Goal: Check status: Check status

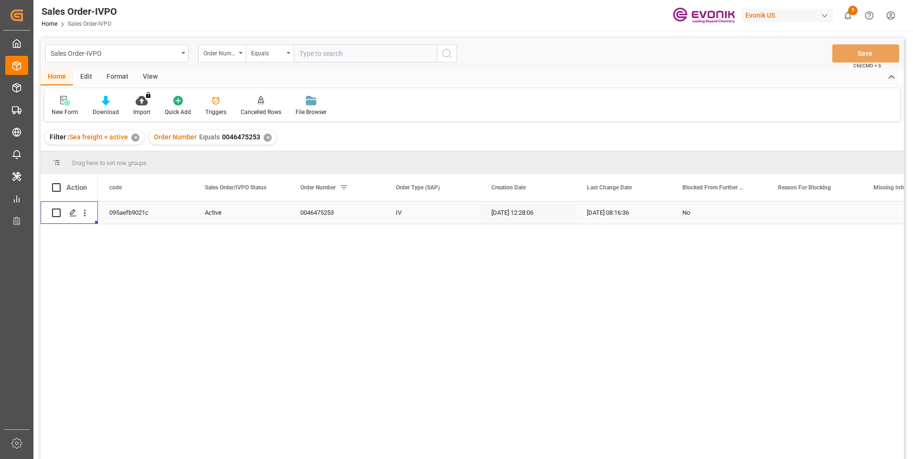
click at [320, 49] on input "text" at bounding box center [365, 53] width 143 height 18
paste input "0046475893"
type input "0046475893"
click at [448, 56] on icon "search button" at bounding box center [446, 53] width 11 height 11
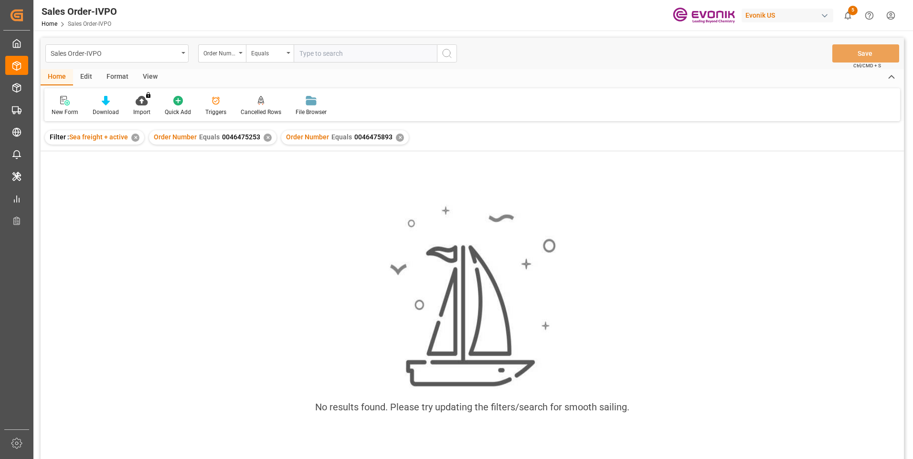
click at [263, 137] on div "✕" at bounding box center [267, 138] width 8 height 8
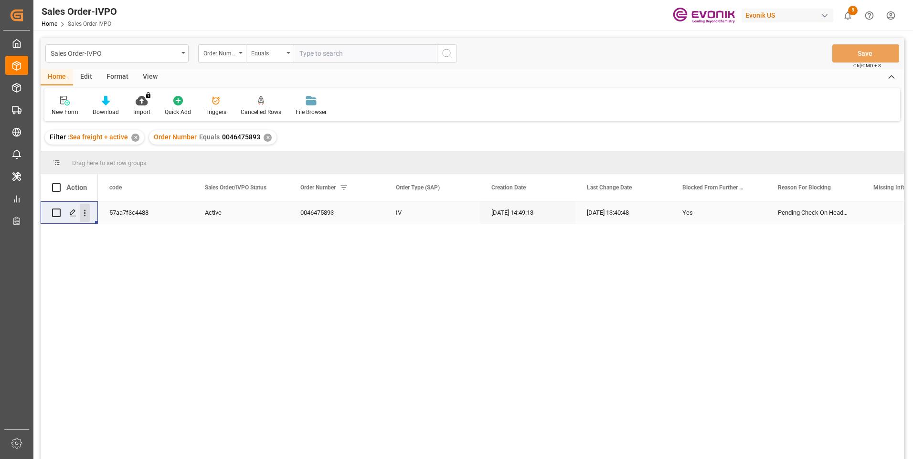
click at [83, 210] on icon "open menu" at bounding box center [85, 213] width 10 height 10
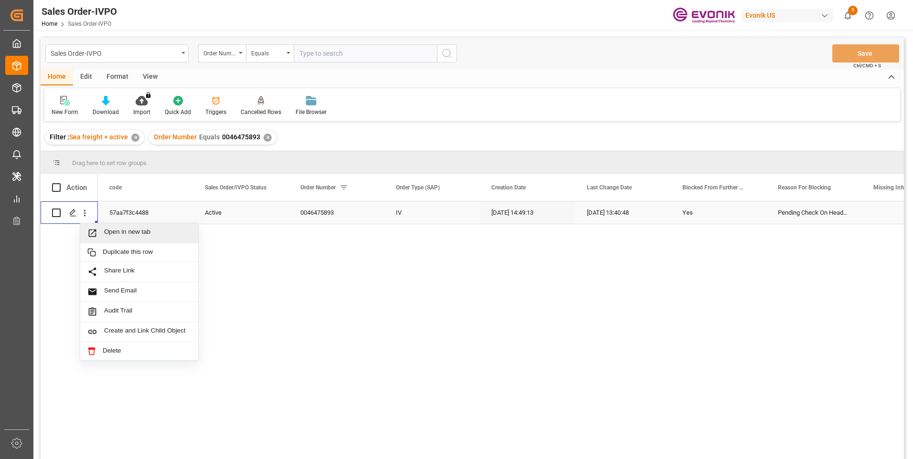
click at [145, 239] on div "Open in new tab" at bounding box center [139, 233] width 118 height 20
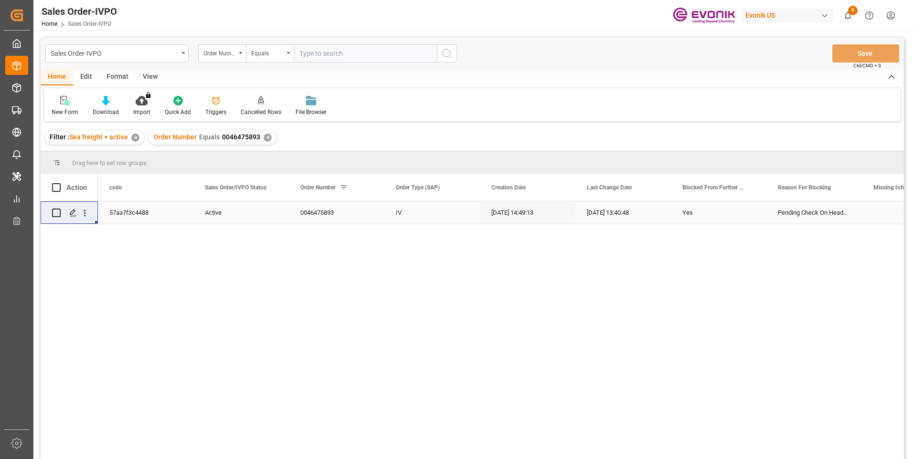
click at [323, 53] on input "text" at bounding box center [365, 53] width 143 height 18
paste input "0046464838"
type input "0046464838"
click at [444, 49] on icon "search button" at bounding box center [446, 53] width 11 height 11
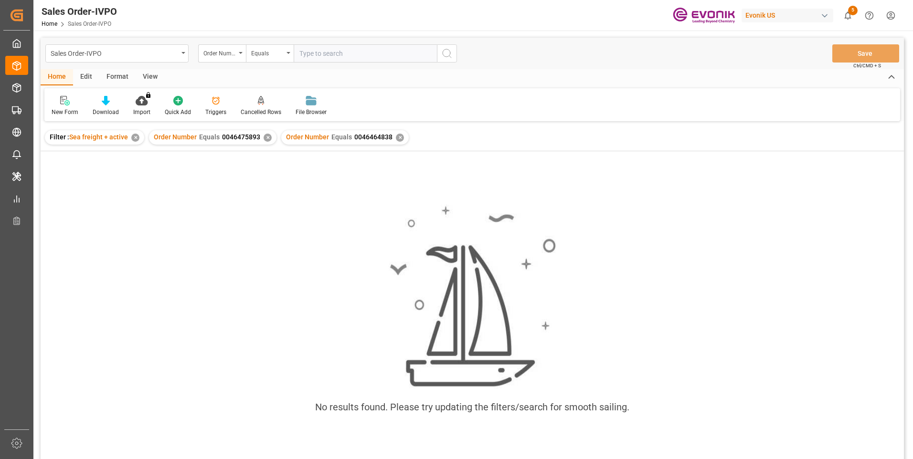
click at [265, 135] on div "✕" at bounding box center [267, 138] width 8 height 8
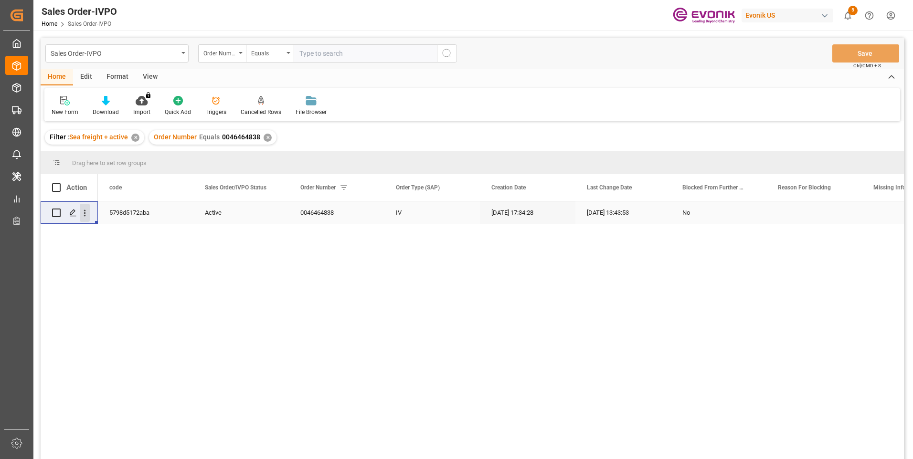
click at [82, 211] on icon "open menu" at bounding box center [85, 213] width 10 height 10
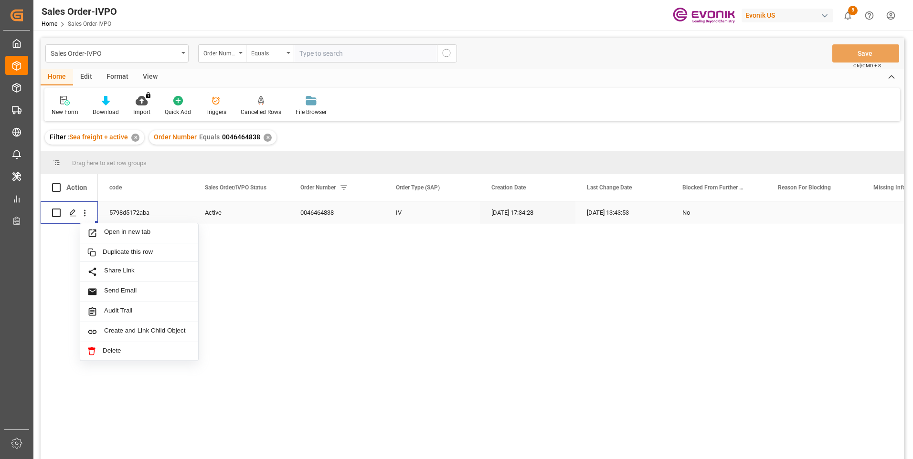
click at [109, 221] on div "5798d5172aba" at bounding box center [145, 212] width 95 height 22
click at [84, 212] on icon "open menu" at bounding box center [85, 213] width 10 height 10
click at [116, 235] on span "Open in new tab" at bounding box center [147, 233] width 87 height 10
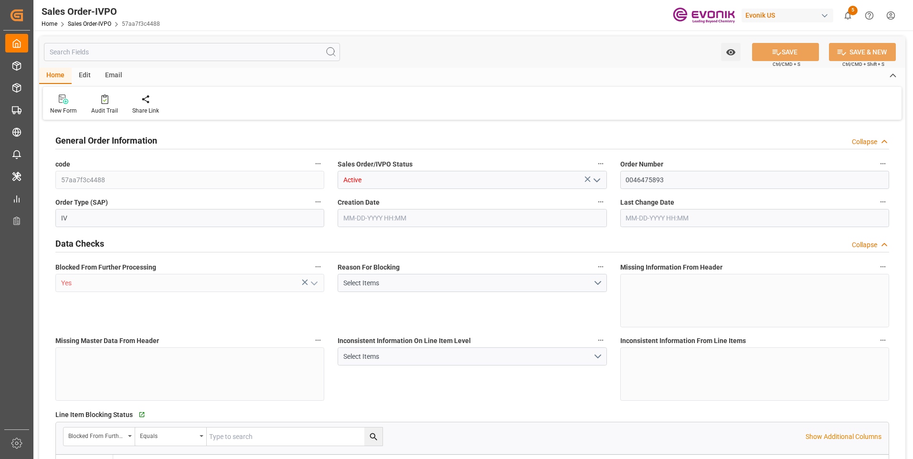
type input "BRSSZ"
type input "0"
type input "1"
type input "225.2"
type input "10-01-2025 14:49"
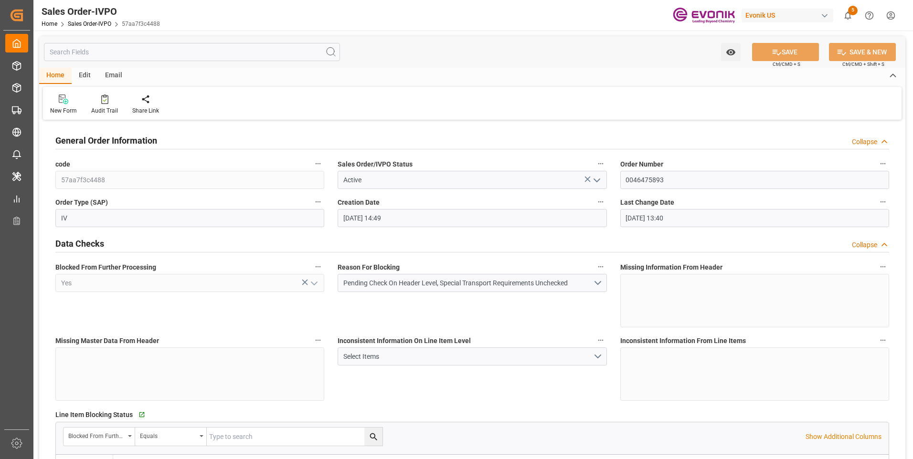
type input "10-03-2025 13:40"
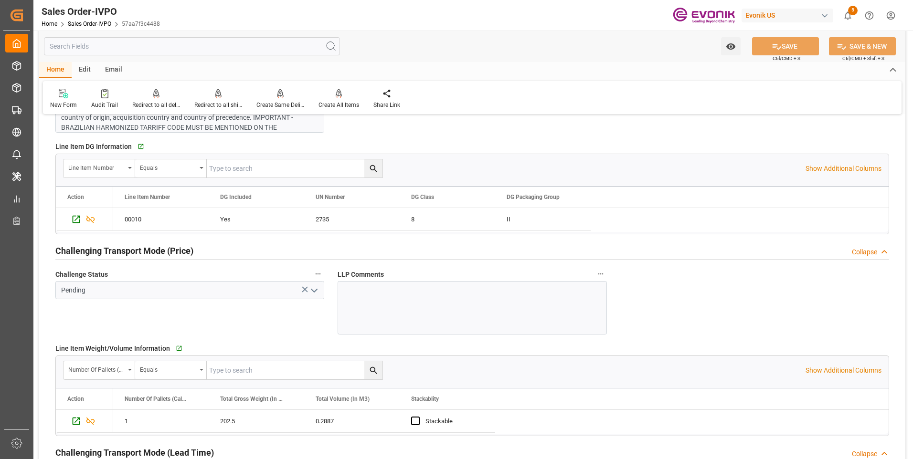
scroll to position [1337, 0]
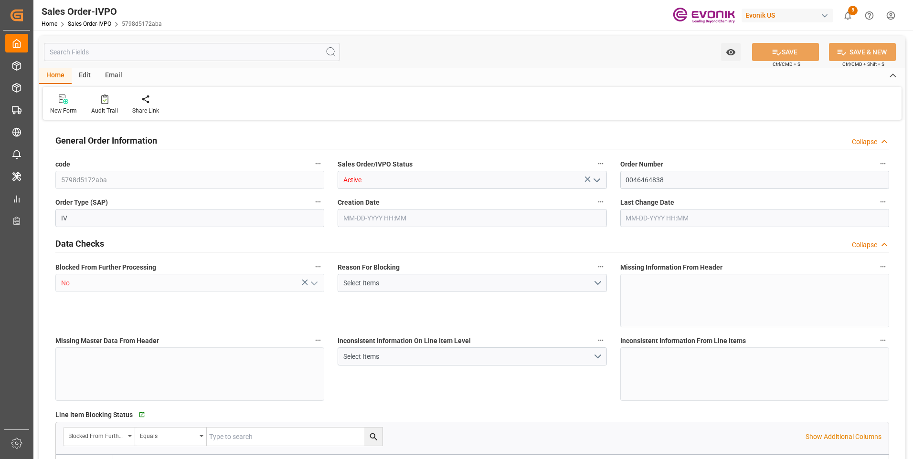
type input "BRSSZ"
type input "0"
type input "1"
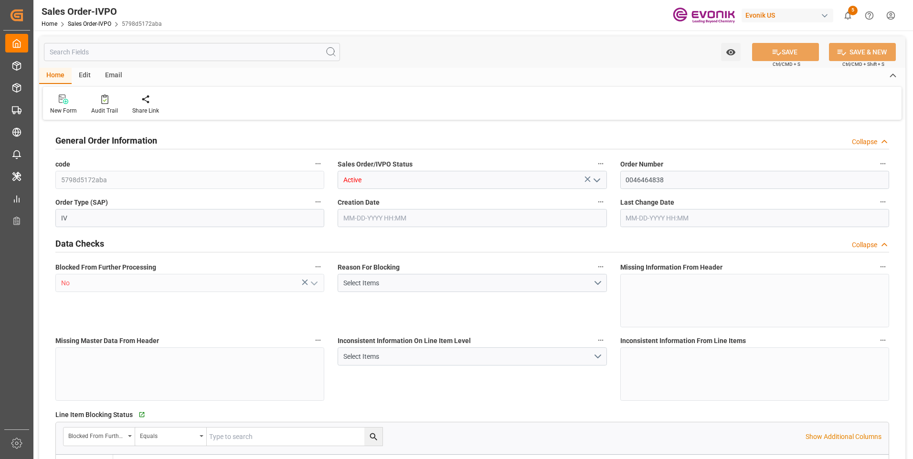
type input "6375.6"
type input "19.1052"
type input "17000"
type input "30"
type input "08-18-2025 17:34"
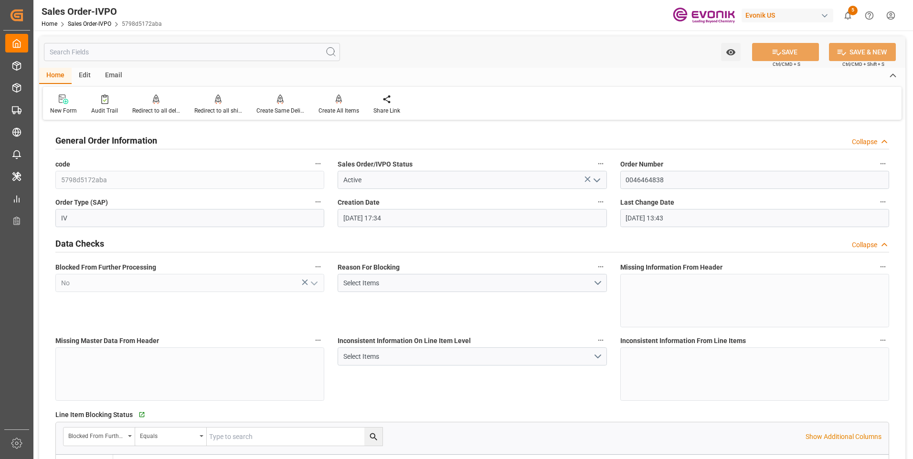
type input "08-20-2025 13:43"
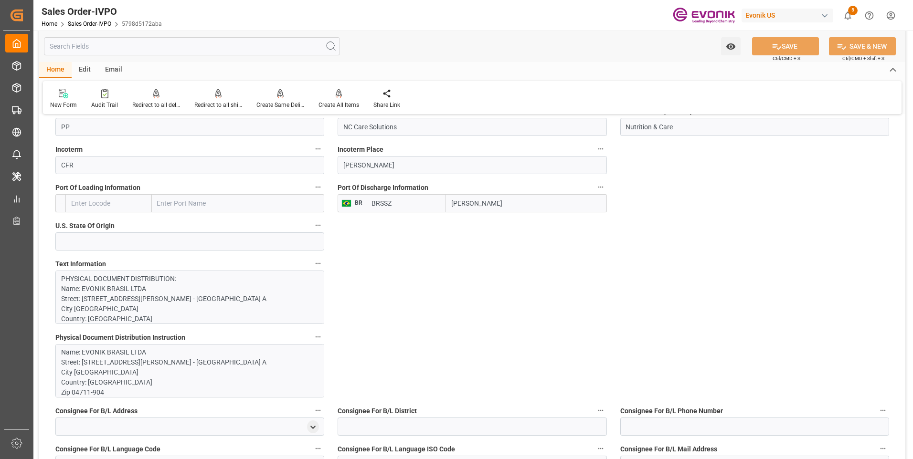
scroll to position [668, 0]
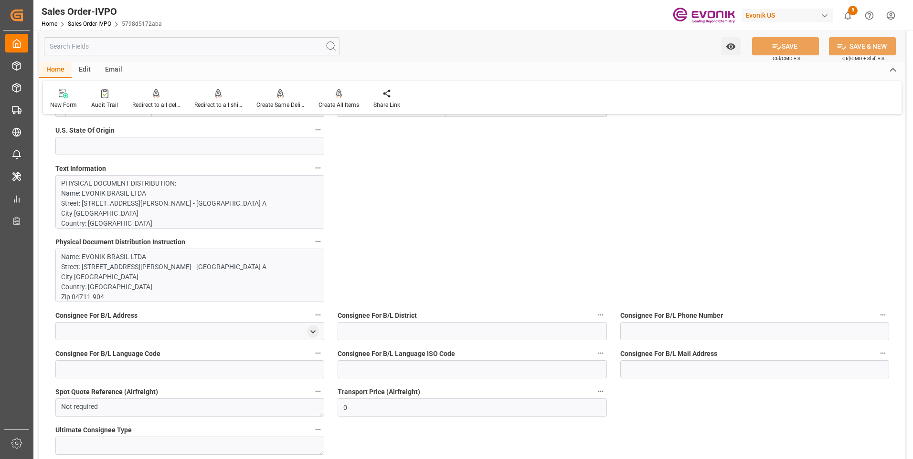
click at [116, 196] on p "PHYSICAL DOCUMENT DISTRIBUTION: Name: EVONIK BRASIL LTDA Street: Rua Arquiteto …" at bounding box center [186, 424] width 250 height 491
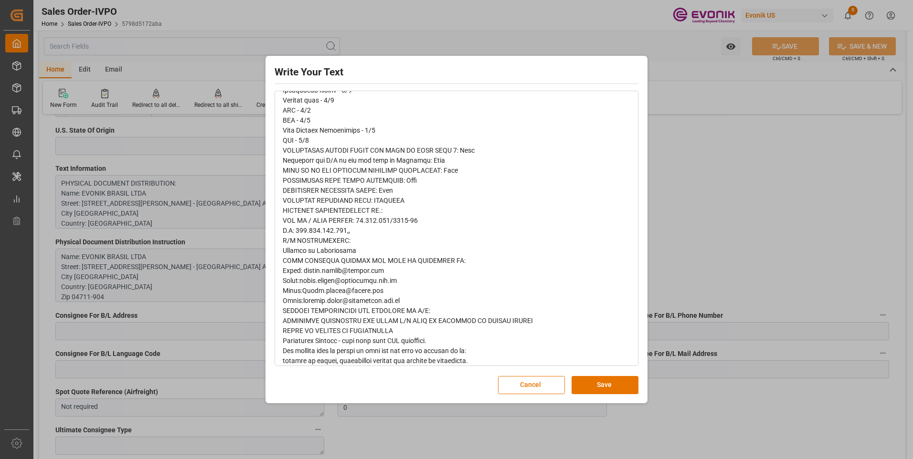
scroll to position [0, 0]
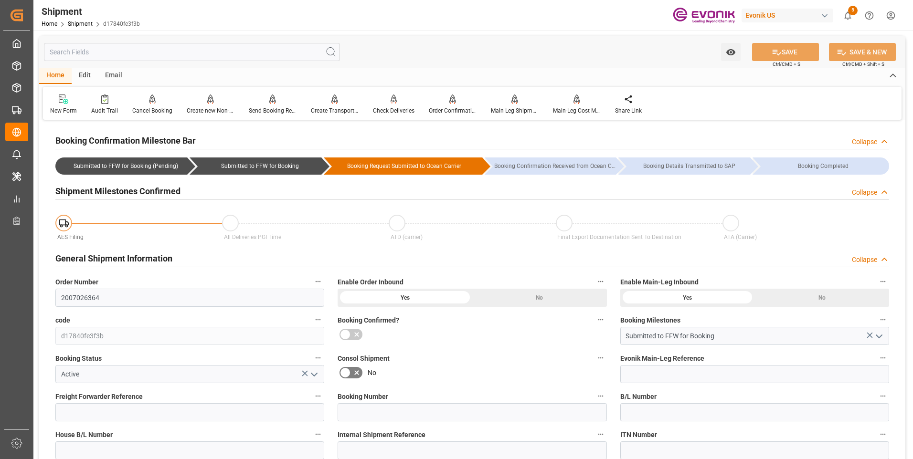
scroll to position [413, 0]
